Goal: Task Accomplishment & Management: Complete application form

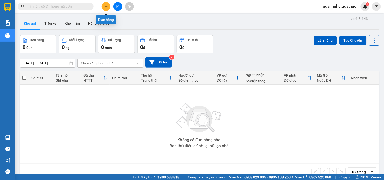
click at [104, 8] on icon "plus" at bounding box center [106, 7] width 4 height 4
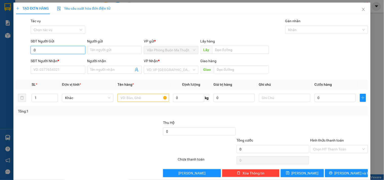
type input "0"
click at [64, 53] on input "SĐT Người Gửi" at bounding box center [58, 50] width 54 height 8
type input "0329909533"
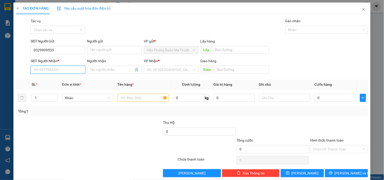
click at [65, 71] on input "SĐT Người Nhận *" at bounding box center [58, 70] width 54 height 8
type input "0937303309"
click at [69, 78] on div "0937303309" at bounding box center [57, 80] width 48 height 6
type input "BXLA"
type input "0937303309"
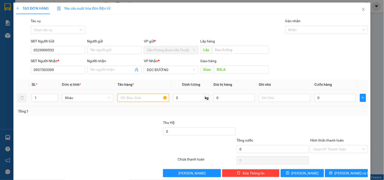
click at [130, 99] on input "text" at bounding box center [142, 98] width 51 height 8
type input "1 BAO XANH"
click at [323, 99] on input "0" at bounding box center [334, 98] width 41 height 8
type input "5"
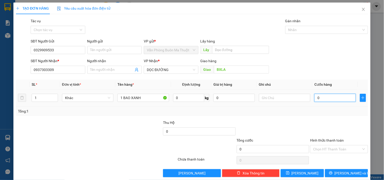
type input "5"
type input "50"
type input "500"
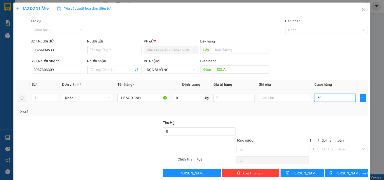
type input "500"
type input "5.000"
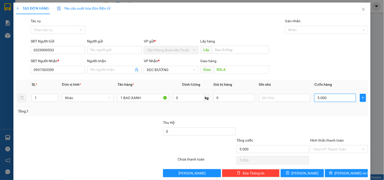
type input "50.000"
click at [332, 151] on input "Hình thức thanh toán" at bounding box center [337, 149] width 48 height 8
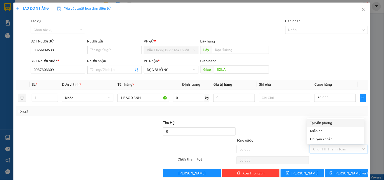
click at [327, 123] on div "Tại văn phòng" at bounding box center [335, 123] width 51 height 6
type input "0"
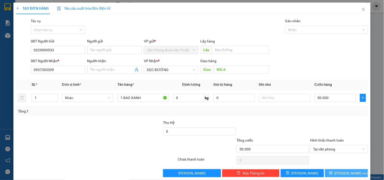
click at [337, 173] on button "[PERSON_NAME] và In" at bounding box center [346, 173] width 43 height 8
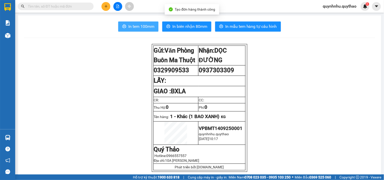
click at [143, 29] on span "In tem 100mm" at bounding box center [141, 26] width 26 height 6
click at [145, 29] on span "In tem 100mm" at bounding box center [141, 26] width 26 height 6
click at [132, 28] on span "In tem 100mm" at bounding box center [141, 26] width 26 height 6
